Goal: Information Seeking & Learning: Learn about a topic

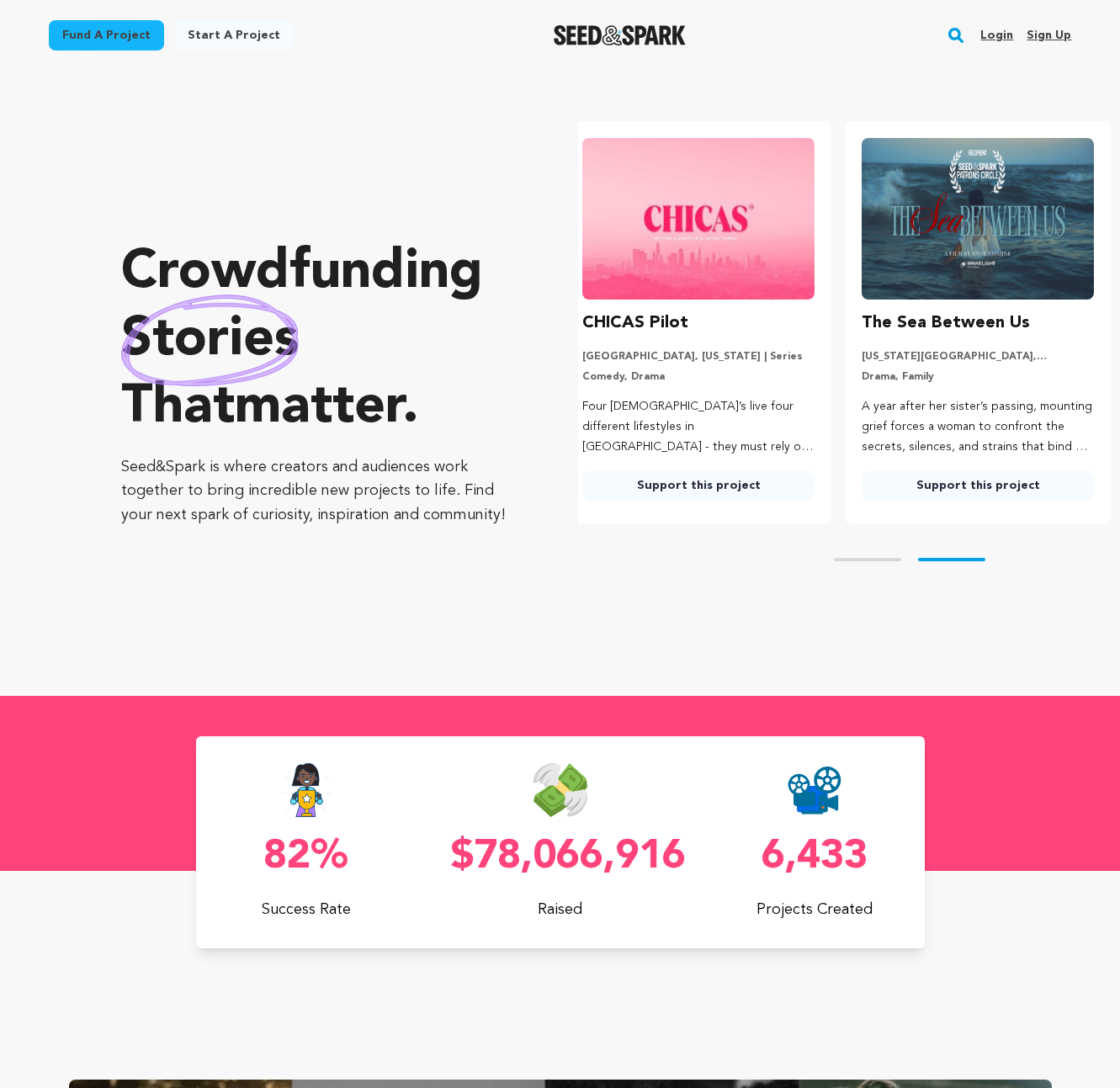
scroll to position [0, 293]
click at [102, 32] on link "Fund a project" at bounding box center [106, 35] width 115 height 31
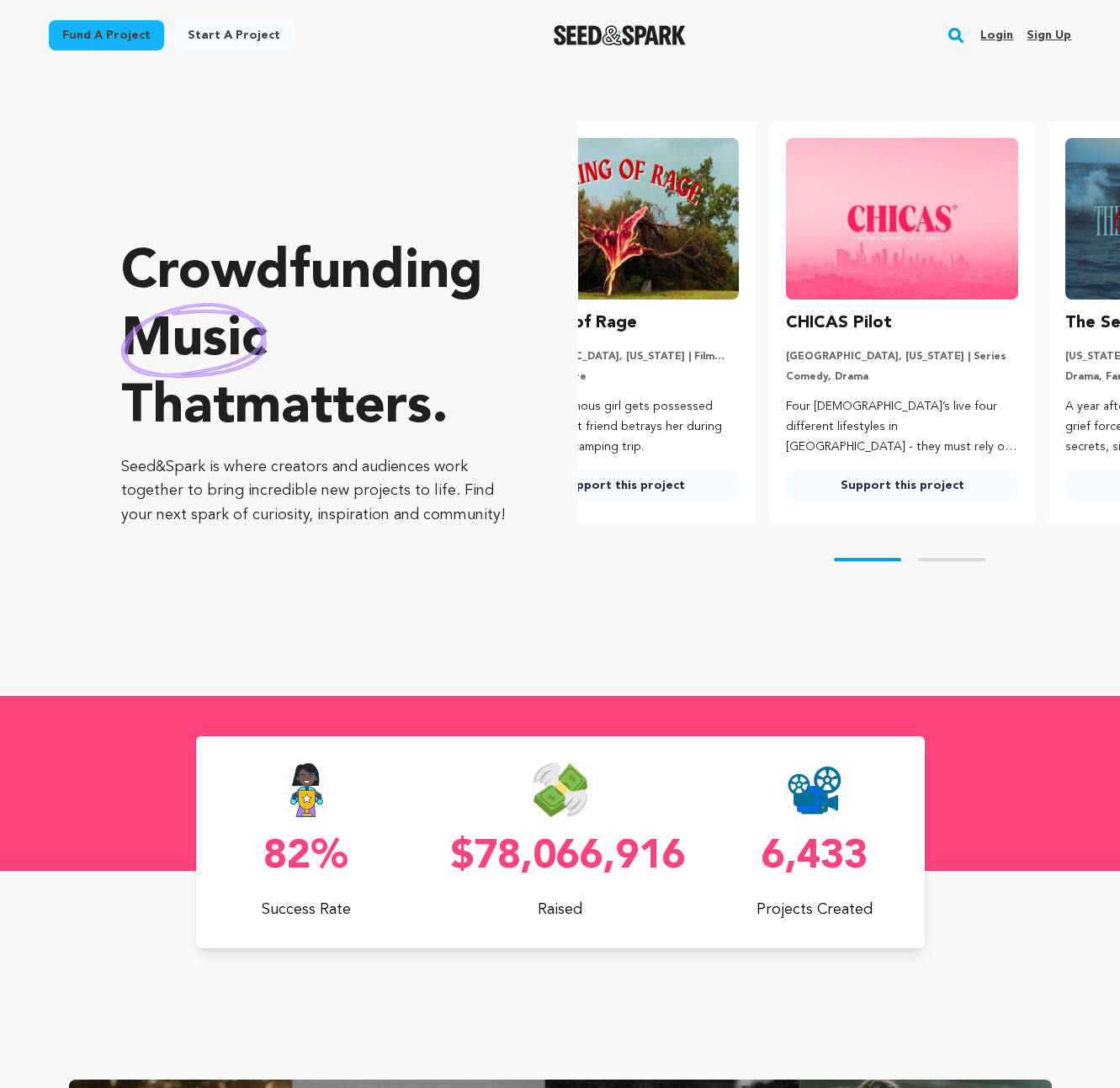
scroll to position [0, 43]
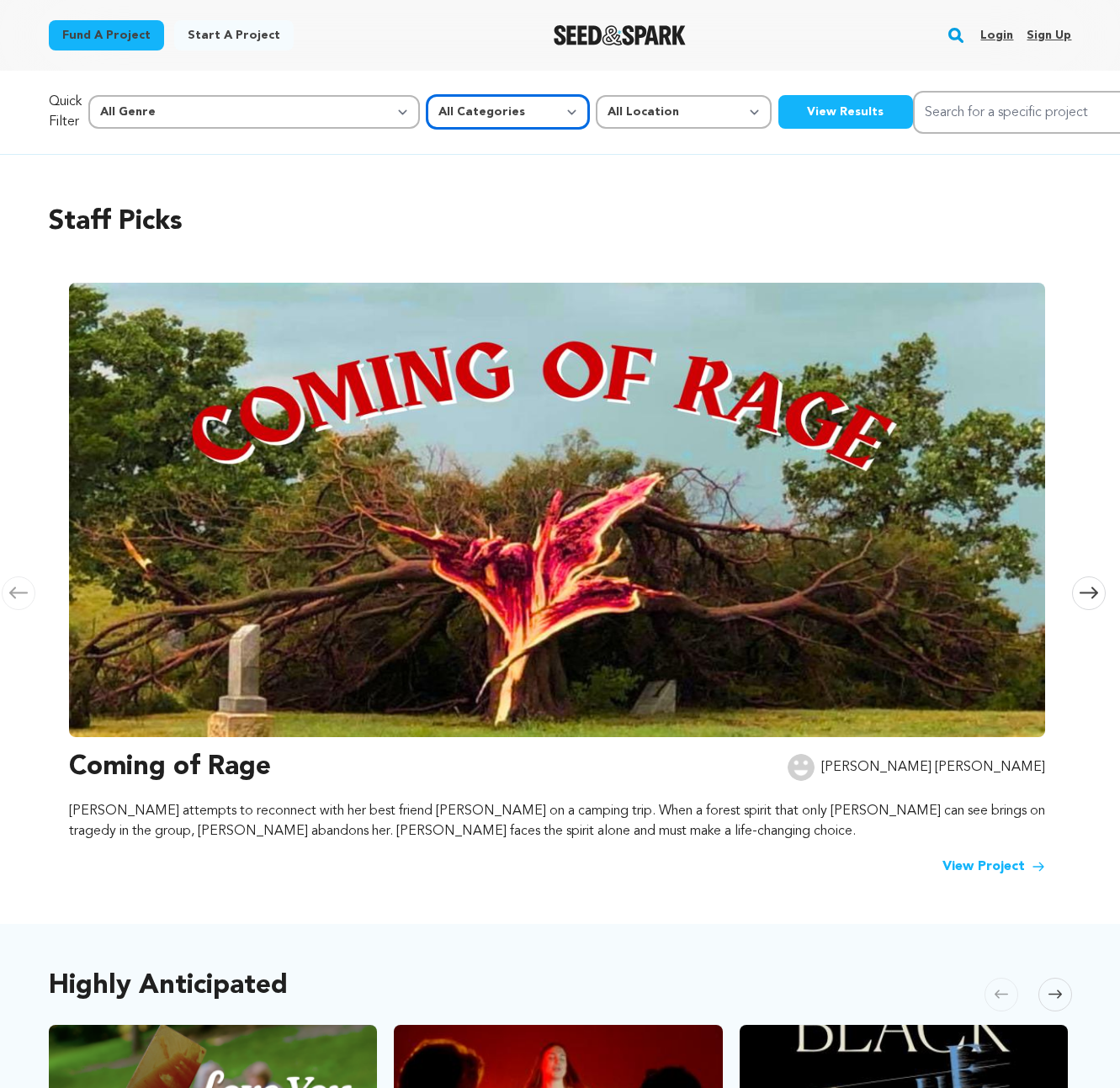
click option "All Categories" at bounding box center [0, 0] width 0 height 0
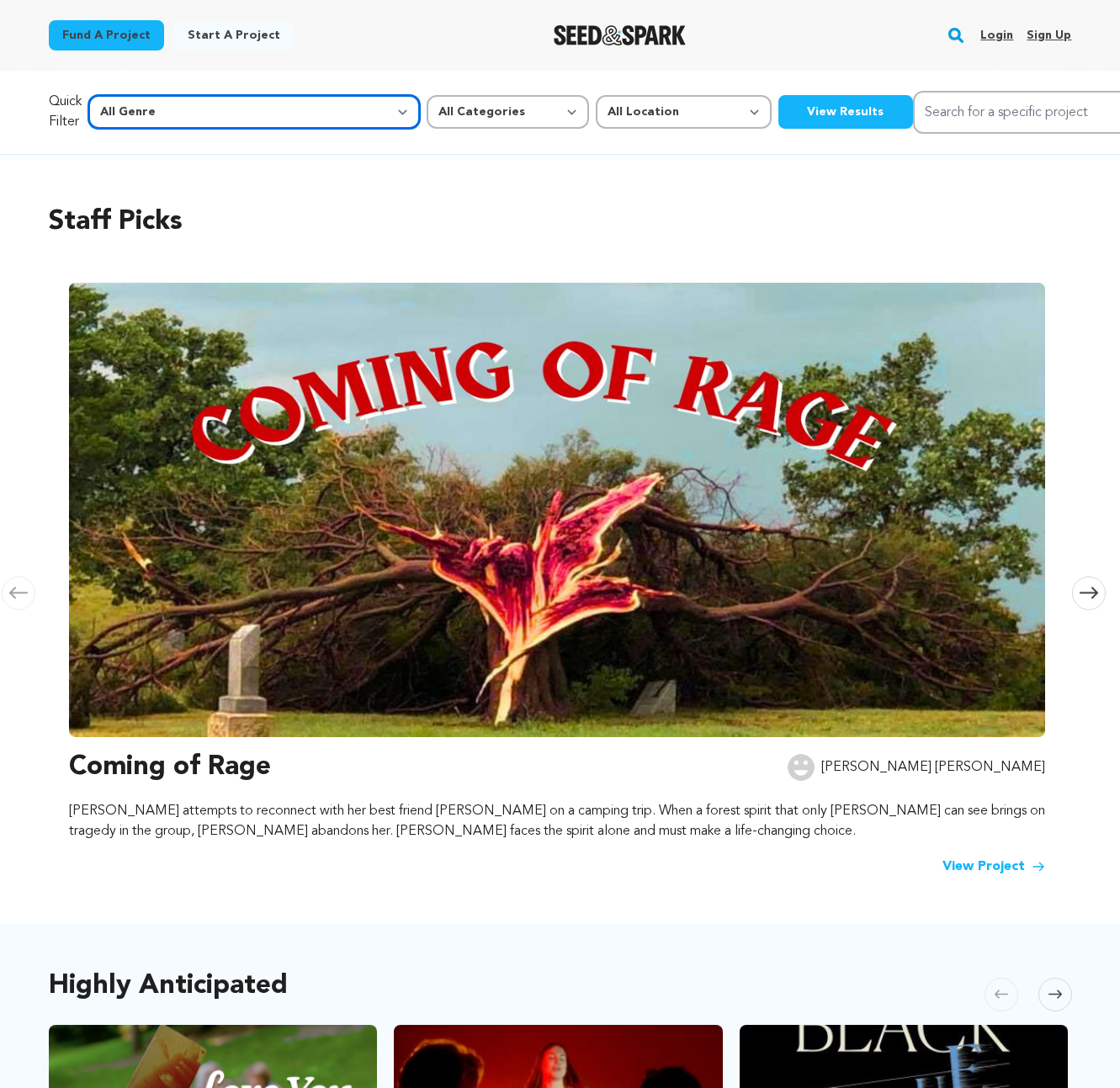
select select "7"
click option "Documentary" at bounding box center [0, 0] width 0 height 0
click at [778, 102] on button "View Results" at bounding box center [845, 112] width 134 height 33
